Goal: Transaction & Acquisition: Download file/media

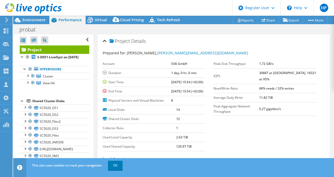
select select "USD"
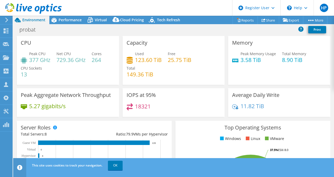
click at [3, 19] on div at bounding box center [6, 20] width 6 height 5
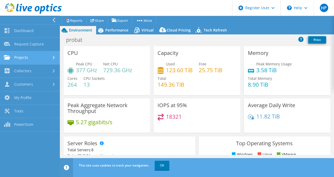
click at [36, 60] on link "Projects" at bounding box center [30, 57] width 60 height 13
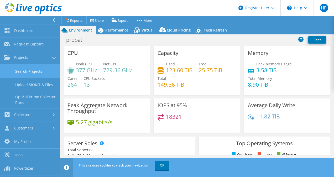
click at [34, 68] on link "Search Projects" at bounding box center [30, 71] width 60 height 13
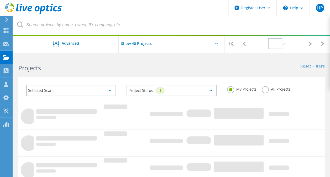
type input "1"
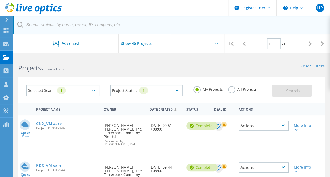
click at [114, 22] on input "text" at bounding box center [171, 25] width 317 height 18
paste input "2976255"
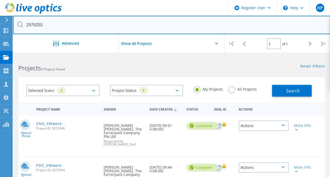
type input "2976255"
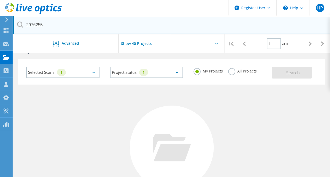
scroll to position [18, 0]
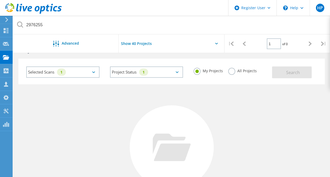
click at [234, 72] on label "All Projects" at bounding box center [242, 70] width 29 height 5
click at [0, 0] on input "All Projects" at bounding box center [0, 0] width 0 height 0
click at [296, 69] on button "Search" at bounding box center [292, 72] width 40 height 12
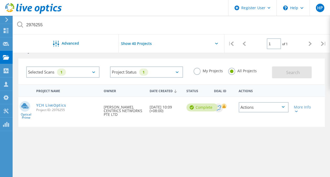
click at [54, 109] on span "Project ID: 2976255" at bounding box center [67, 110] width 62 height 3
click at [53, 106] on link "YCH LiveOptics" at bounding box center [51, 106] width 30 height 4
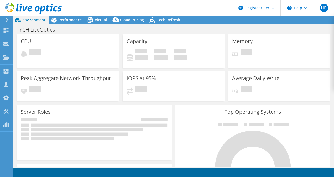
select select "USD"
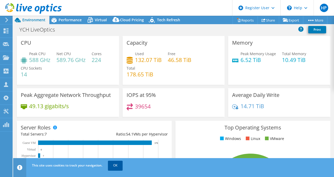
click at [118, 168] on link "OK" at bounding box center [115, 165] width 15 height 9
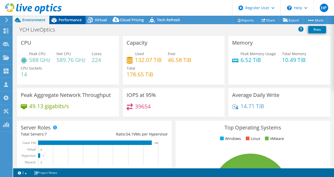
click at [73, 22] on div "Performance" at bounding box center [67, 20] width 36 height 8
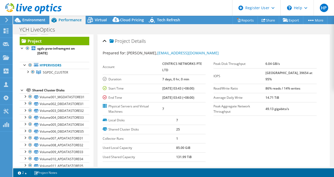
scroll to position [0, 0]
click at [34, 22] on span "Environment" at bounding box center [33, 19] width 23 height 5
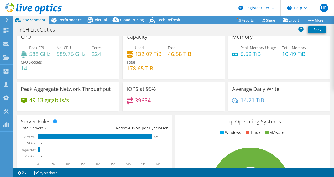
scroll to position [1, 0]
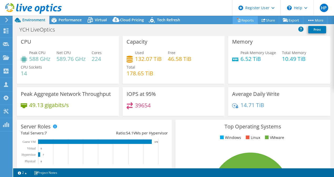
click at [237, 19] on icon at bounding box center [239, 20] width 4 height 4
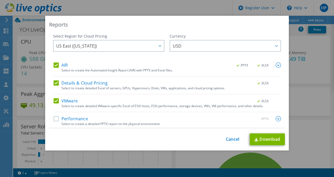
click at [54, 117] on label "Performance" at bounding box center [71, 118] width 34 height 5
click at [0, 0] on input "Performance" at bounding box center [0, 0] width 0 height 0
click at [267, 136] on link "Download" at bounding box center [267, 139] width 35 height 12
click at [327, 64] on div "Reports Select Region for Cloud Pricing Asia Pacific (Hong Kong) Asia Pacific (…" at bounding box center [167, 89] width 334 height 146
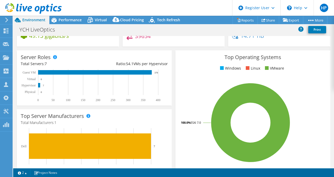
scroll to position [70, 0]
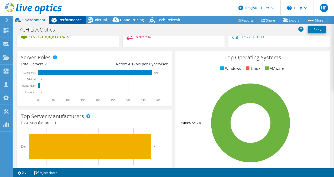
click at [70, 18] on span "Performance" at bounding box center [70, 19] width 23 height 5
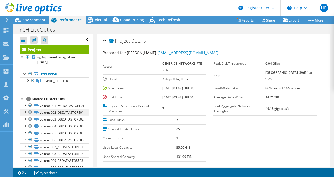
scroll to position [121, 0]
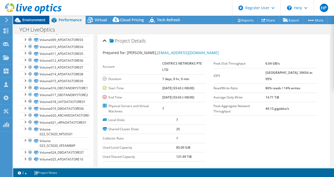
click at [36, 20] on span "Environment" at bounding box center [33, 19] width 23 height 5
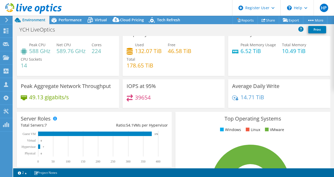
scroll to position [2, 0]
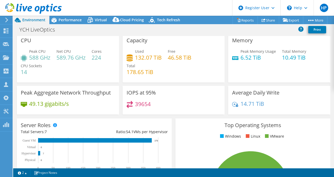
click at [244, 99] on div "Average Daily Write 14.71 TiB" at bounding box center [279, 100] width 102 height 29
